Goal: Information Seeking & Learning: Learn about a topic

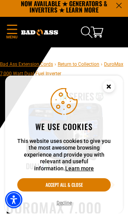
click at [81, 184] on button "Accept all & close" at bounding box center [63, 186] width 93 height 13
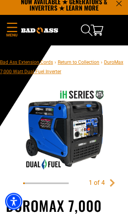
scroll to position [5, 0]
click at [111, 180] on link "Next" at bounding box center [112, 183] width 8 height 8
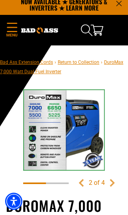
click at [110, 179] on link "Next" at bounding box center [112, 183] width 8 height 8
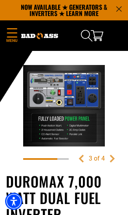
scroll to position [0, 0]
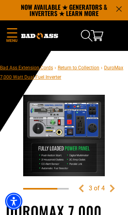
click at [14, 31] on icon "Menu" at bounding box center [12, 32] width 13 height 9
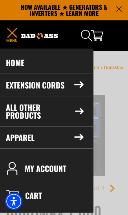
click at [71, 106] on summary "All Other Products" at bounding box center [44, 111] width 96 height 30
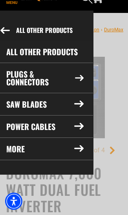
scroll to position [38, 0]
click at [69, 151] on summary "More" at bounding box center [45, 149] width 96 height 22
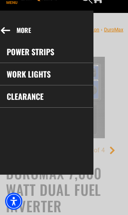
click at [22, 28] on button "More" at bounding box center [41, 30] width 101 height 21
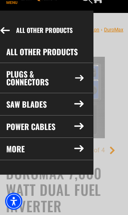
click at [51, 27] on button "All Other Products" at bounding box center [42, 30] width 102 height 21
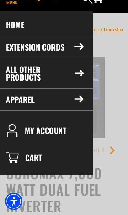
click at [14, 23] on link "Home" at bounding box center [44, 25] width 96 height 22
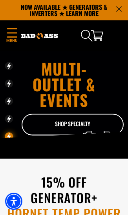
click at [101, 8] on p "NOW AVAILABLE ★ GENERATORS & INVERTERS ★ LEARN MORE" at bounding box center [64, 10] width 116 height 20
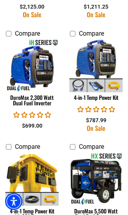
scroll to position [469, 0]
click at [39, 92] on img at bounding box center [32, 65] width 62 height 53
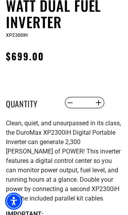
scroll to position [223, 0]
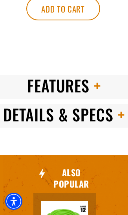
click at [108, 126] on span "Details & Specs" at bounding box center [58, 114] width 110 height 23
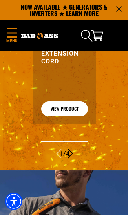
scroll to position [899, 0]
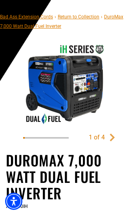
scroll to position [51, 0]
